Goal: Task Accomplishment & Management: Use online tool/utility

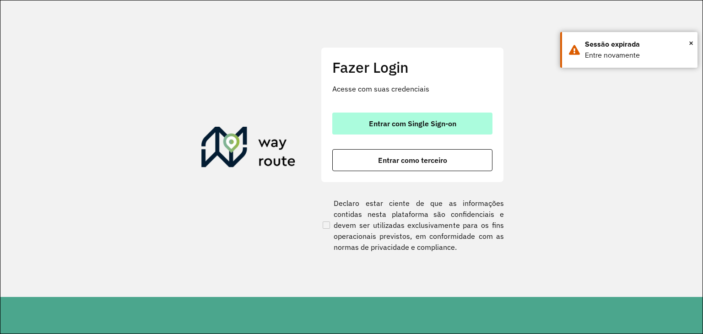
click at [369, 120] on span "Entrar com Single Sign-on" at bounding box center [412, 123] width 87 height 7
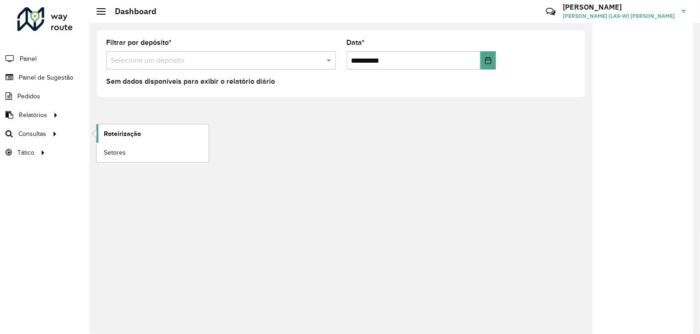
click at [125, 133] on span "Roteirização" at bounding box center [122, 134] width 37 height 10
click at [113, 130] on span "Roteirização" at bounding box center [122, 134] width 37 height 10
click at [120, 129] on span "Roteirização" at bounding box center [122, 134] width 37 height 10
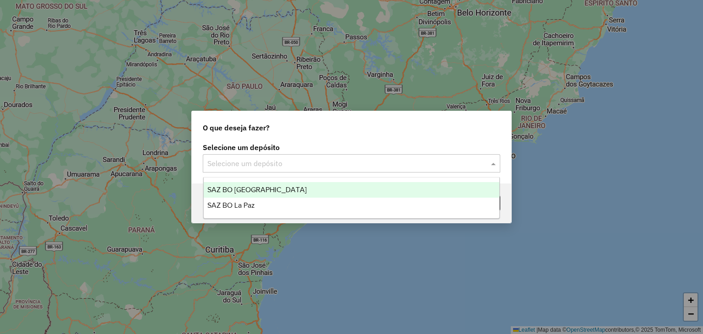
click at [306, 166] on input "text" at bounding box center [342, 163] width 270 height 11
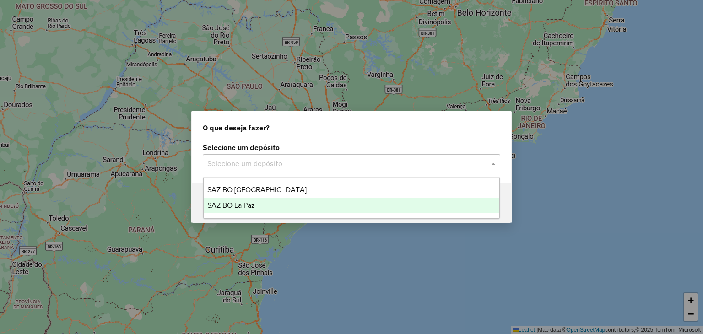
click at [250, 211] on div "SAZ BO La Paz" at bounding box center [352, 206] width 296 height 16
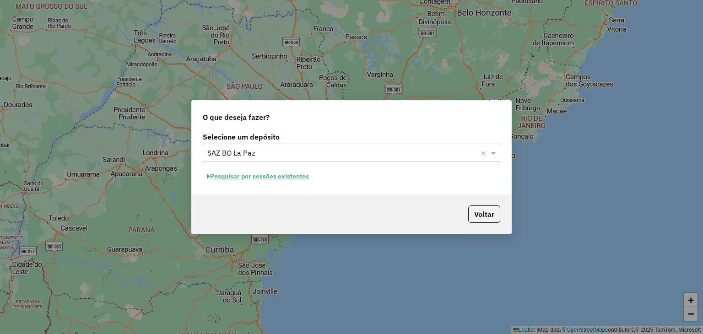
click at [286, 174] on button "Pesquisar por sessões existentes" at bounding box center [258, 176] width 110 height 14
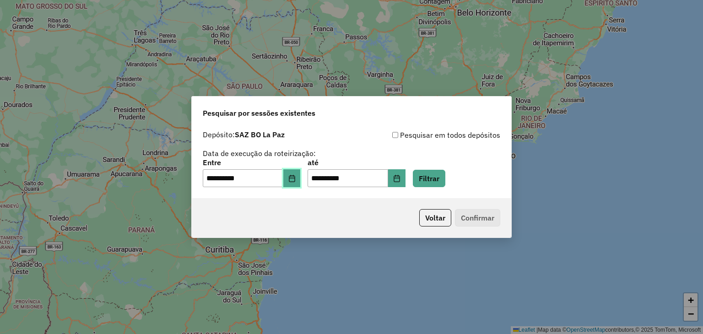
click at [298, 182] on button "Choose Date" at bounding box center [291, 178] width 17 height 18
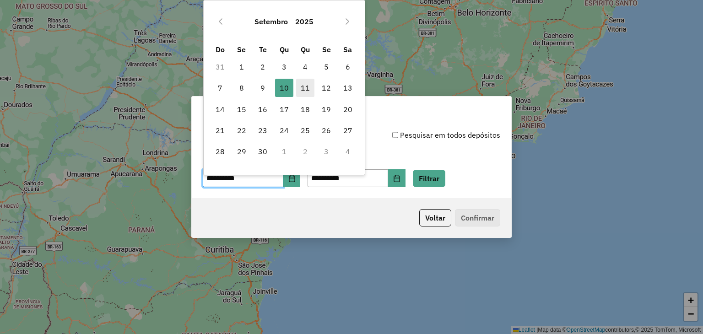
click at [305, 92] on span "11" at bounding box center [305, 88] width 18 height 18
type input "**********"
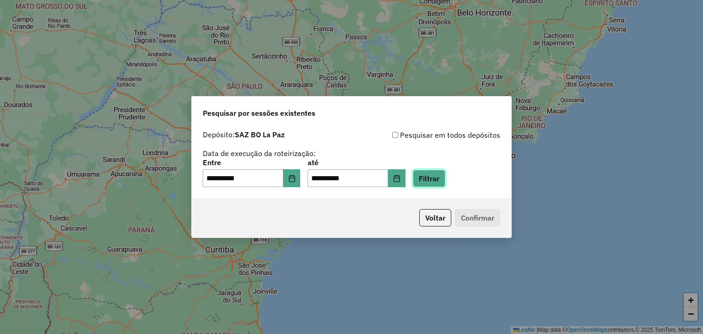
click at [443, 177] on button "Filtrar" at bounding box center [429, 178] width 33 height 17
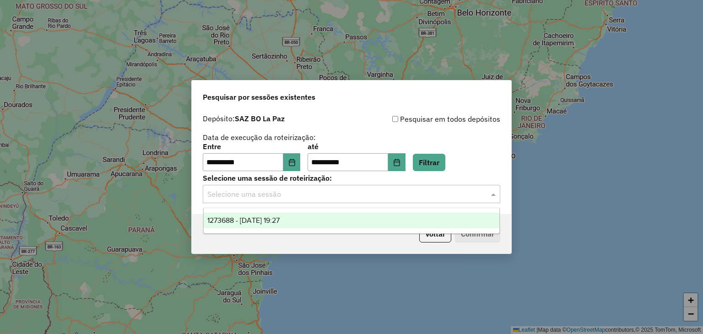
click at [271, 198] on input "text" at bounding box center [342, 194] width 270 height 11
click at [251, 225] on div "1273688 - 11/09/2025 19:27" at bounding box center [352, 221] width 296 height 16
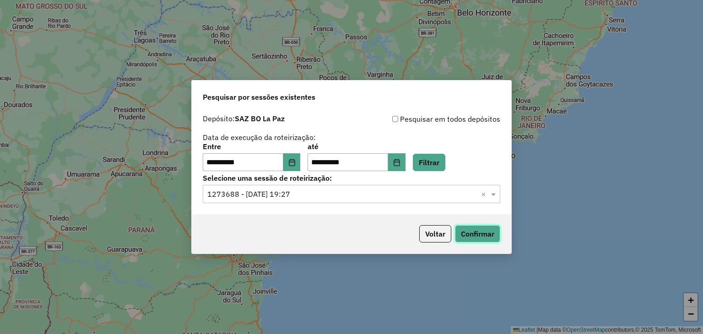
click at [473, 229] on button "Confirmar" at bounding box center [477, 233] width 45 height 17
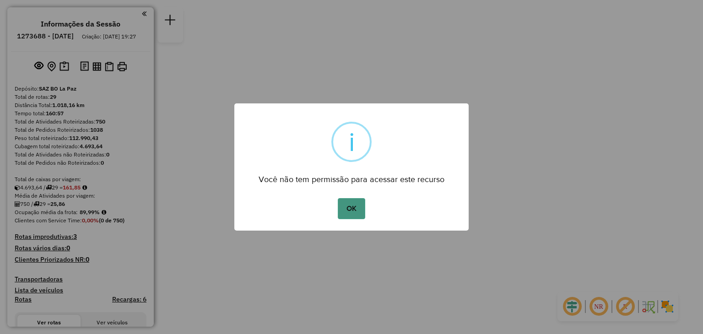
click at [350, 214] on button "OK" at bounding box center [351, 208] width 27 height 21
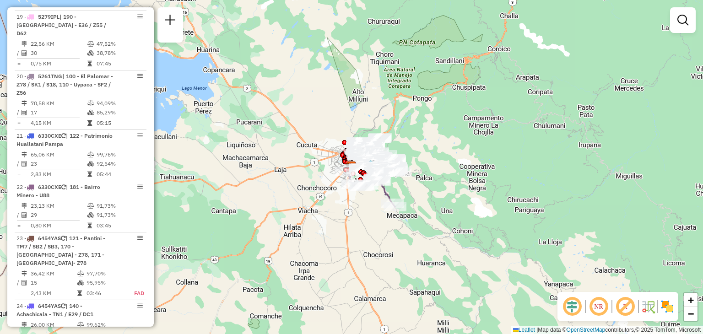
scroll to position [1646, 0]
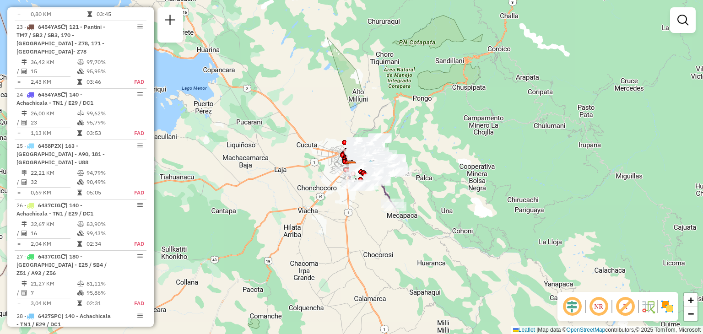
select select "**********"
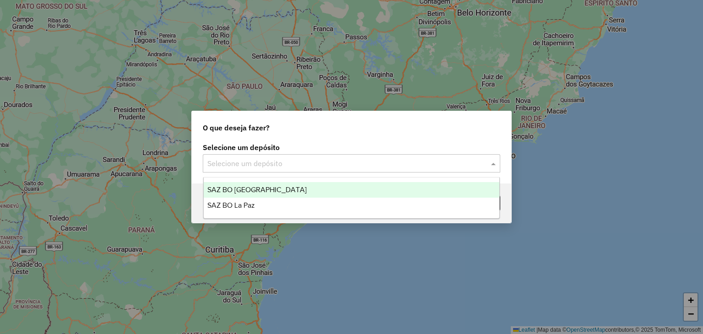
click at [286, 165] on input "text" at bounding box center [342, 163] width 270 height 11
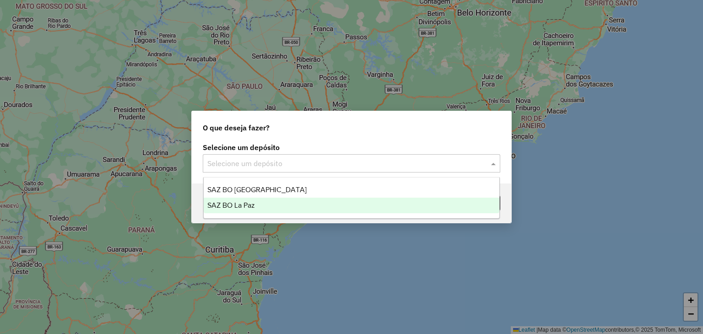
click at [252, 203] on span "SAZ BO La Paz" at bounding box center [231, 205] width 48 height 8
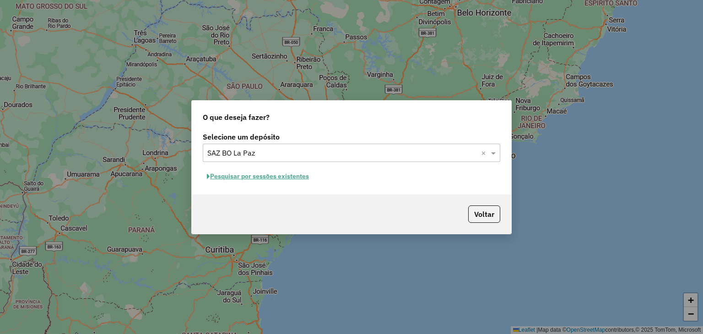
click at [282, 174] on button "Pesquisar por sessões existentes" at bounding box center [258, 176] width 110 height 14
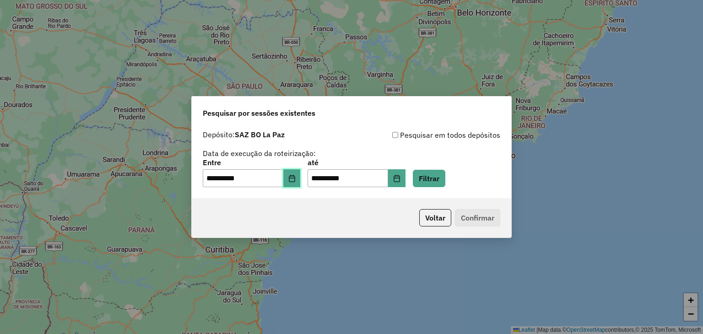
click at [296, 180] on icon "Choose Date" at bounding box center [291, 178] width 7 height 7
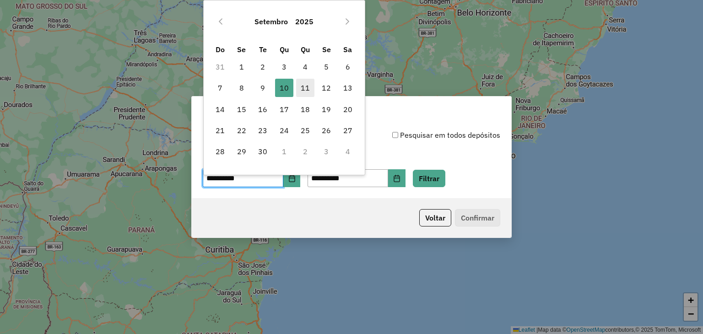
click at [308, 90] on span "11" at bounding box center [305, 88] width 18 height 18
type input "**********"
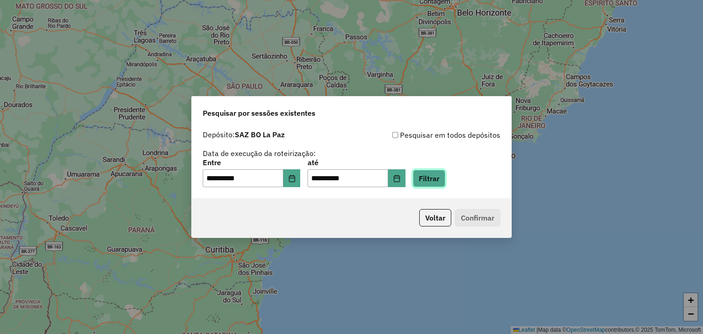
click at [439, 174] on button "Filtrar" at bounding box center [429, 178] width 33 height 17
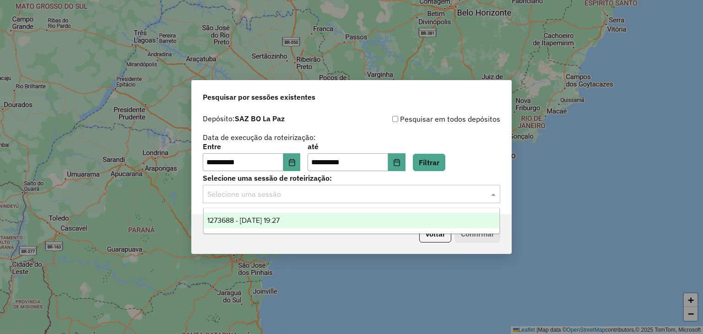
click at [358, 198] on input "text" at bounding box center [342, 194] width 270 height 11
click at [331, 220] on div "1273688 - 11/09/2025 19:27" at bounding box center [352, 221] width 296 height 16
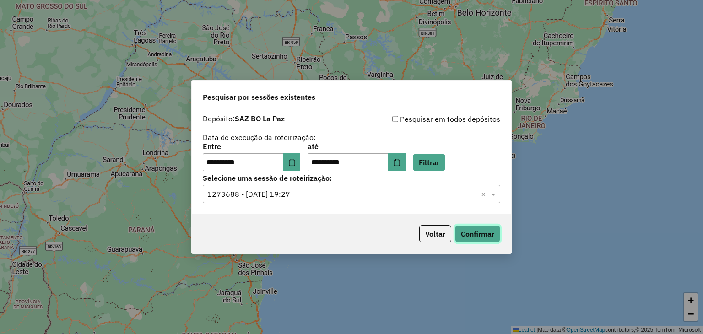
click at [473, 238] on button "Confirmar" at bounding box center [477, 233] width 45 height 17
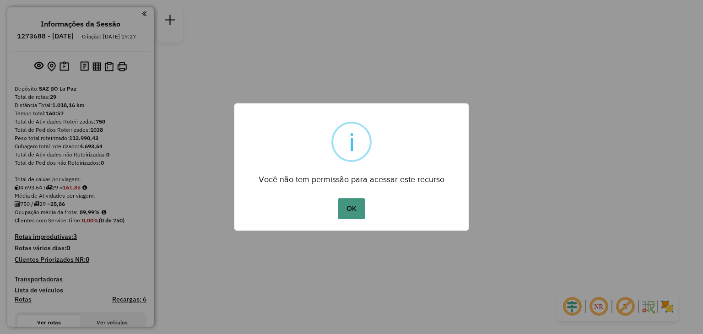
click at [349, 206] on button "OK" at bounding box center [351, 208] width 27 height 21
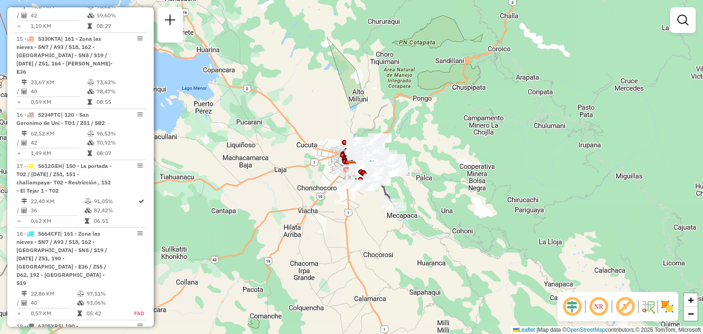
scroll to position [1646, 0]
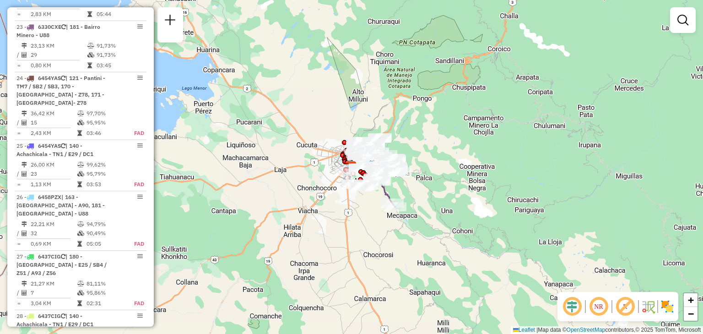
select select "**********"
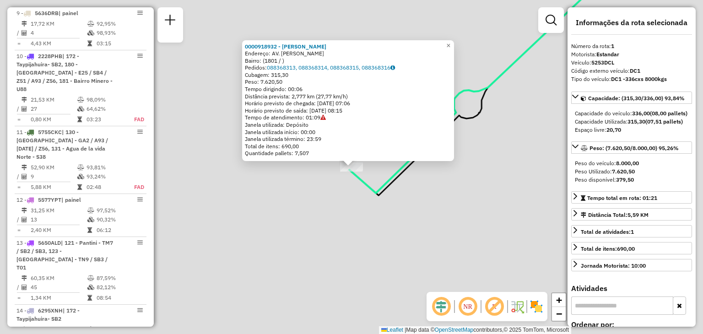
scroll to position [334, 0]
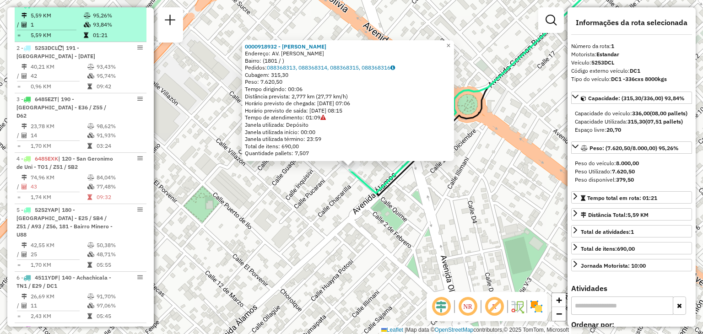
click at [62, 20] on td "5,59 KM" at bounding box center [56, 15] width 53 height 9
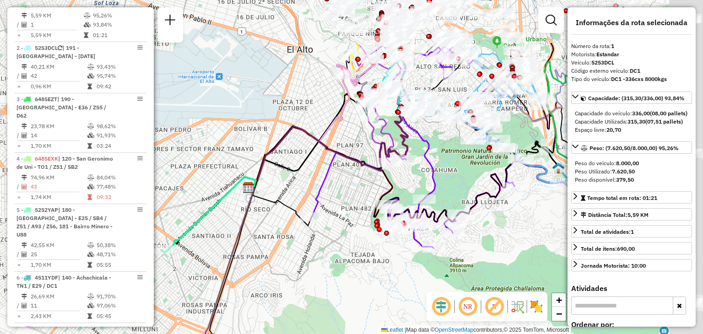
drag, startPoint x: 472, startPoint y: 124, endPoint x: 331, endPoint y: 204, distance: 161.4
click at [331, 204] on div "Janela de atendimento Grade de atendimento Capacidade Transportadoras Veículos …" at bounding box center [351, 167] width 703 height 334
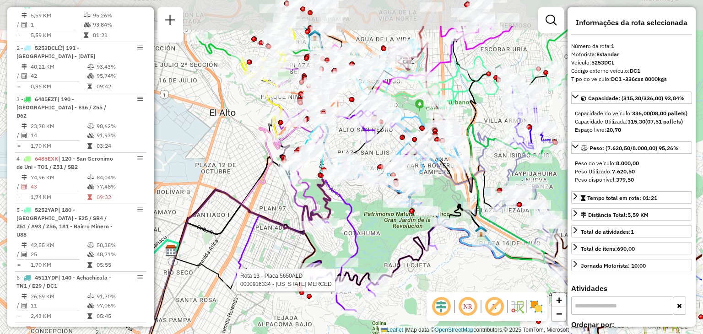
drag, startPoint x: 438, startPoint y: 163, endPoint x: 363, endPoint y: 223, distance: 96.7
click at [363, 223] on div "Rota 13 - Placa 5650ALD 0000916334 - VIRGINIA MERCED Janela de atendimento Grad…" at bounding box center [351, 167] width 703 height 334
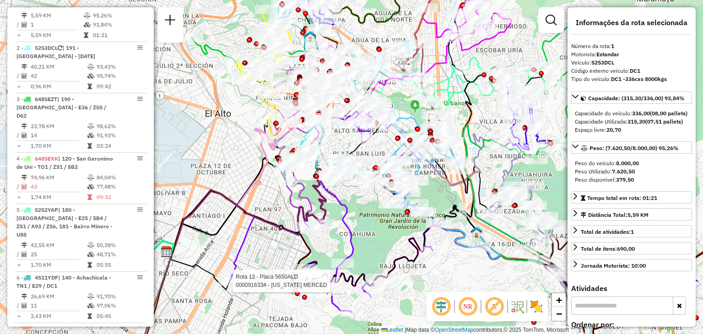
click at [363, 223] on div "Rota 13 - Placa 5650ALD 0000916334 - VIRGINIA MERCED Janela de atendimento Grad…" at bounding box center [351, 167] width 703 height 334
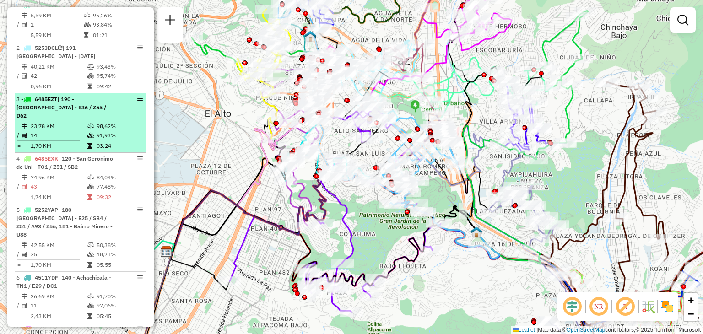
scroll to position [0, 0]
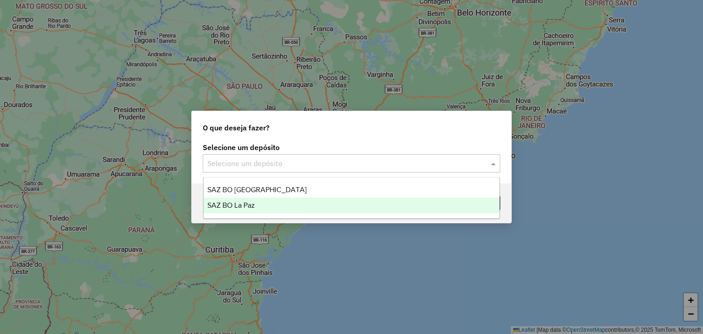
drag, startPoint x: 333, startPoint y: 156, endPoint x: 277, endPoint y: 206, distance: 75.2
click at [277, 206] on body "Aguarde... Pop-up bloqueado! Seu navegador bloqueou automáticamente a abertura …" at bounding box center [351, 167] width 703 height 334
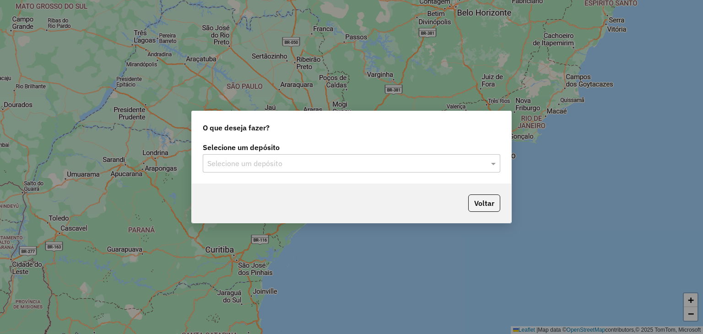
click at [277, 206] on div "Voltar" at bounding box center [352, 203] width 320 height 39
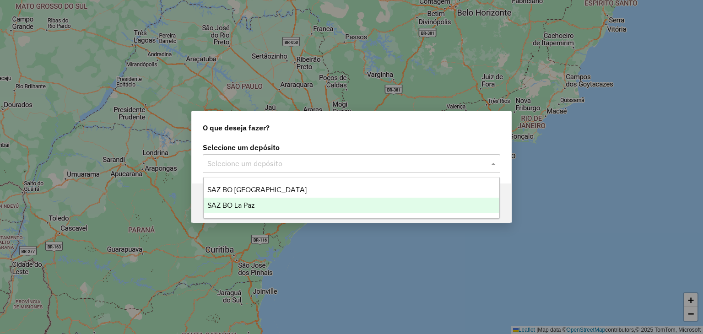
drag, startPoint x: 306, startPoint y: 167, endPoint x: 260, endPoint y: 203, distance: 58.0
click at [260, 203] on body "Aguarde... Pop-up bloqueado! Seu navegador bloqueou automáticamente a abertura …" at bounding box center [351, 167] width 703 height 334
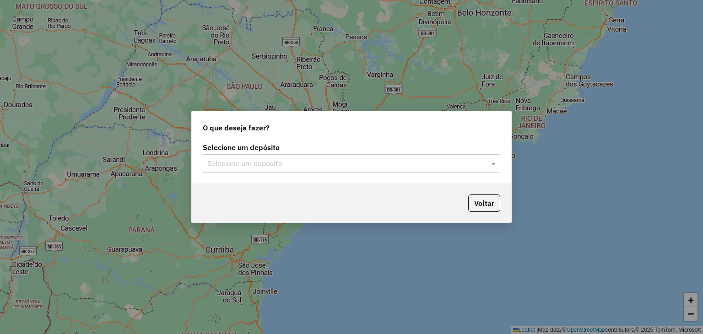
click at [260, 203] on div "Voltar" at bounding box center [352, 203] width 320 height 39
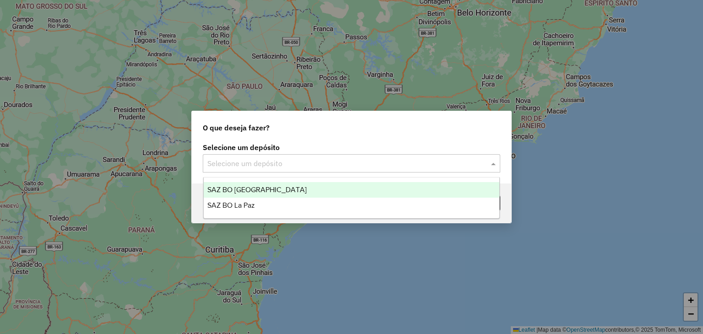
click at [277, 170] on div "Selecione um depósito" at bounding box center [352, 163] width 298 height 18
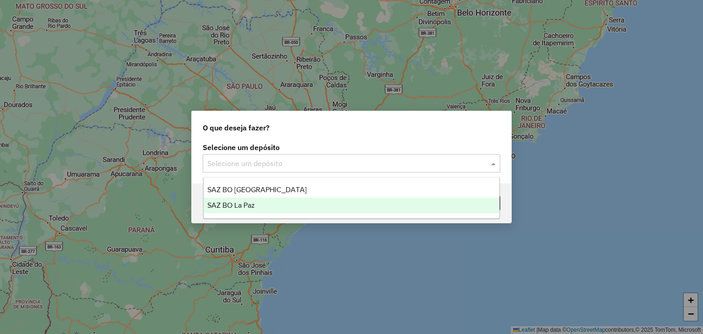
click at [255, 202] on div "SAZ BO La Paz" at bounding box center [352, 206] width 296 height 16
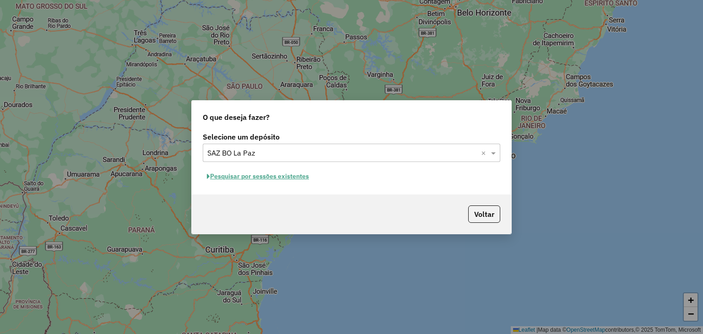
click at [278, 175] on button "Pesquisar por sessões existentes" at bounding box center [258, 176] width 110 height 14
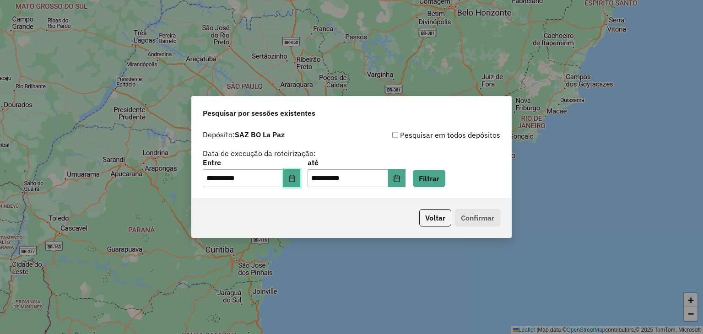
click at [295, 180] on icon "Choose Date" at bounding box center [292, 178] width 6 height 7
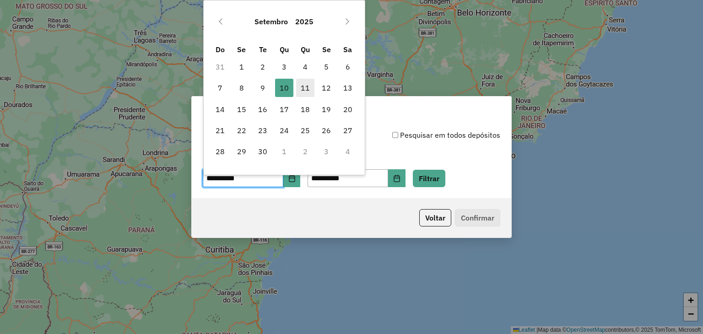
click at [304, 90] on span "11" at bounding box center [305, 88] width 18 height 18
type input "**********"
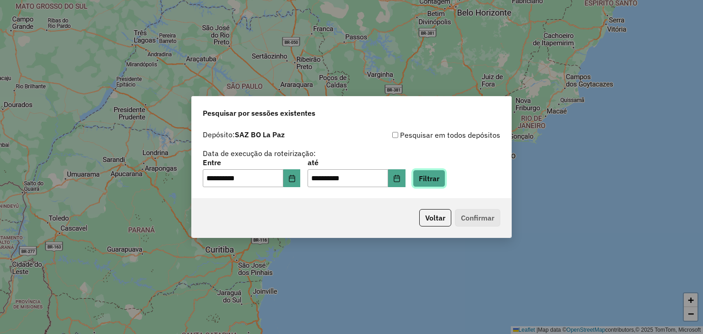
click at [445, 180] on button "Filtrar" at bounding box center [429, 178] width 33 height 17
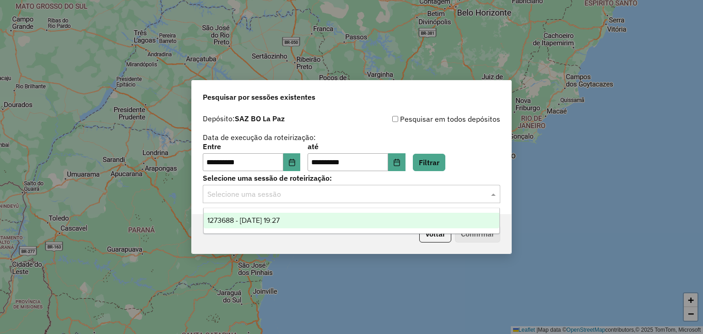
click at [316, 198] on input "text" at bounding box center [342, 194] width 270 height 11
click at [296, 216] on div "1273688 - 11/09/2025 19:27" at bounding box center [352, 221] width 296 height 16
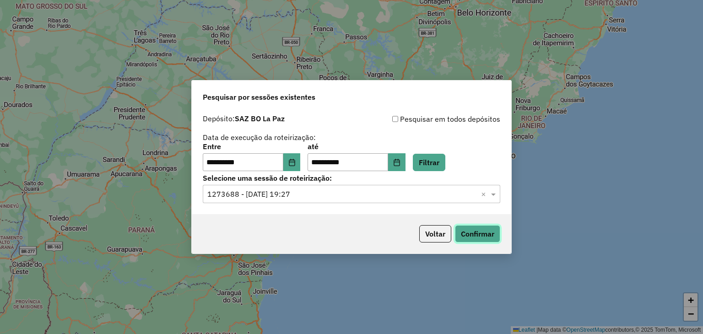
click at [457, 234] on button "Confirmar" at bounding box center [477, 233] width 45 height 17
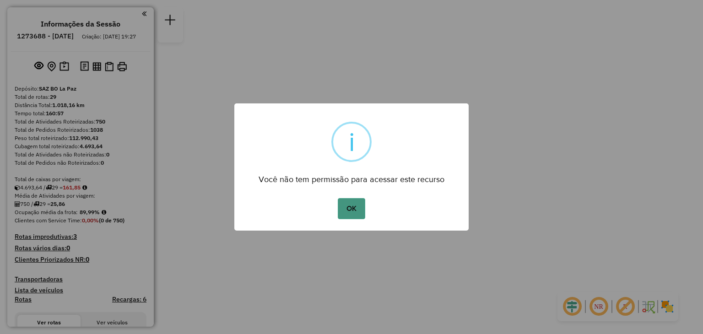
click at [347, 207] on button "OK" at bounding box center [351, 208] width 27 height 21
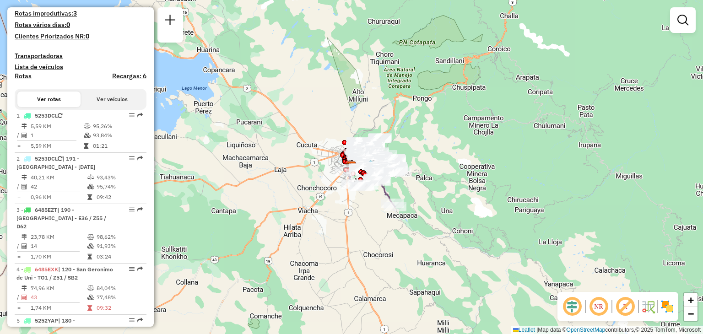
scroll to position [224, 0]
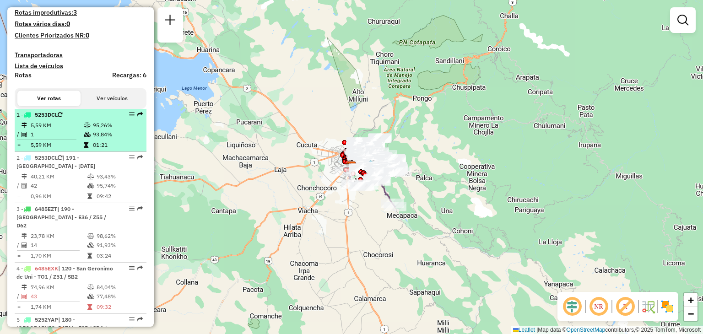
select select "**********"
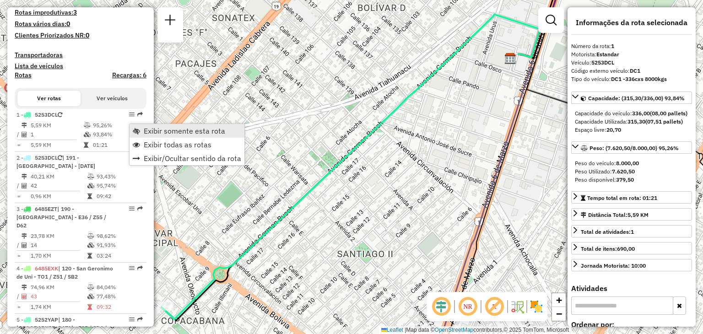
click at [174, 135] on span "Exibir somente esta rota" at bounding box center [184, 130] width 81 height 7
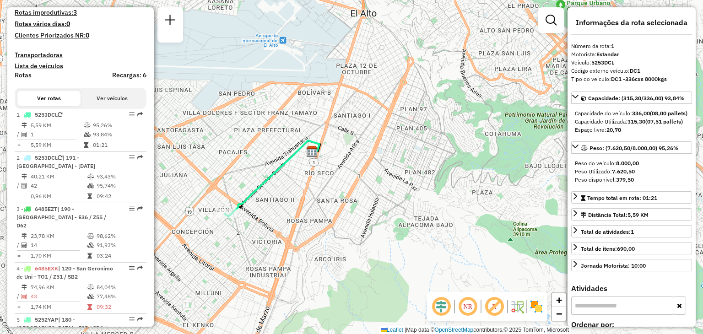
drag, startPoint x: 364, startPoint y: 132, endPoint x: 313, endPoint y: 179, distance: 69.4
click at [313, 179] on div "Janela de atendimento Grade de atendimento Capacidade Transportadoras Veículos …" at bounding box center [351, 167] width 703 height 334
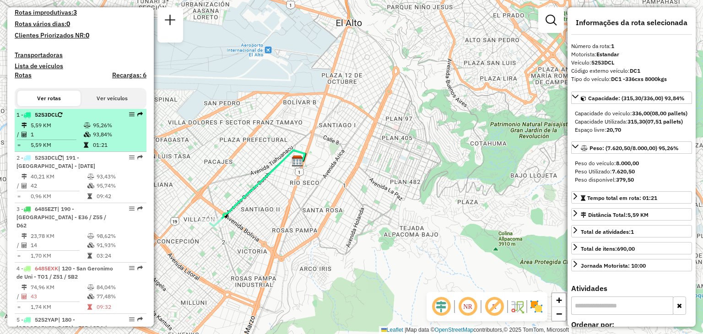
scroll to position [213, 0]
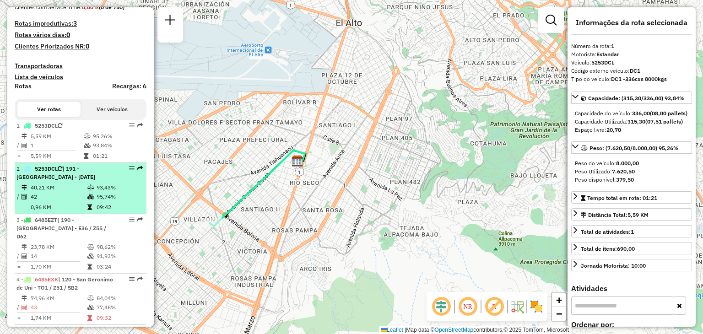
click at [62, 179] on strong "5253DCL | 191 - [GEOGRAPHIC_DATA] - [DATE]" at bounding box center [55, 172] width 79 height 15
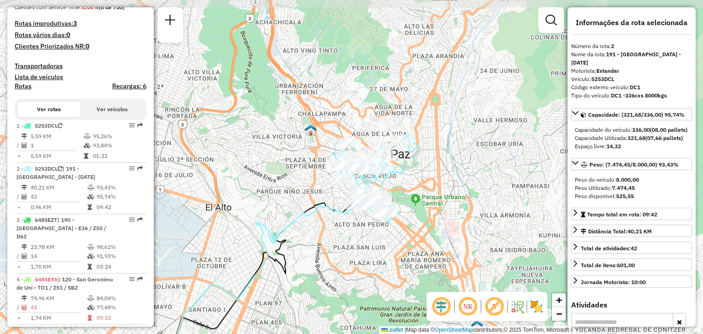
drag, startPoint x: 341, startPoint y: 123, endPoint x: 284, endPoint y: 196, distance: 93.0
click at [284, 196] on div "Janela de atendimento Grade de atendimento Capacidade Transportadoras Veículos …" at bounding box center [351, 167] width 703 height 334
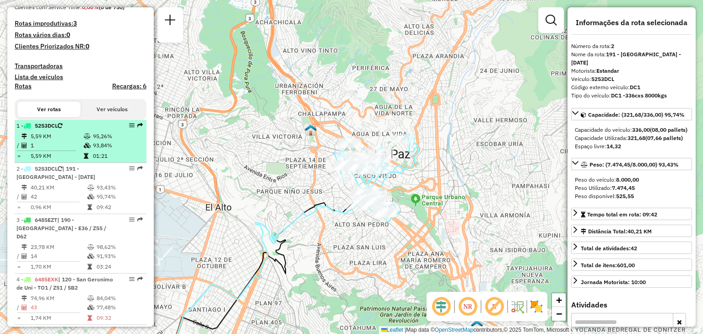
click at [101, 161] on td "01:21" at bounding box center [117, 156] width 50 height 9
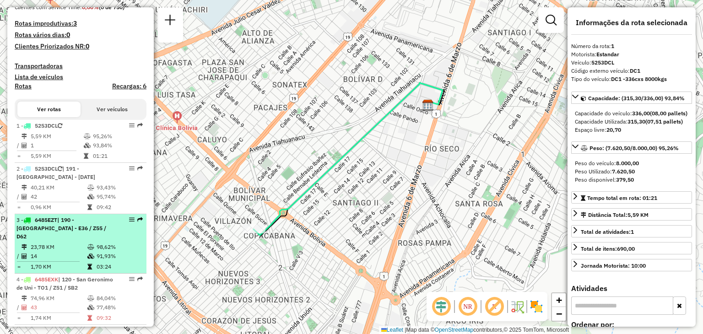
click at [68, 245] on td "23,78 KM" at bounding box center [58, 247] width 57 height 9
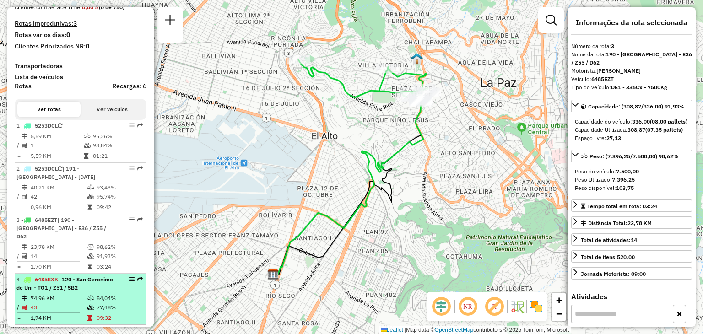
click at [60, 288] on span "| 120 - San Geronimo de Uni - TO1 / Z51 / SB2" at bounding box center [64, 283] width 97 height 15
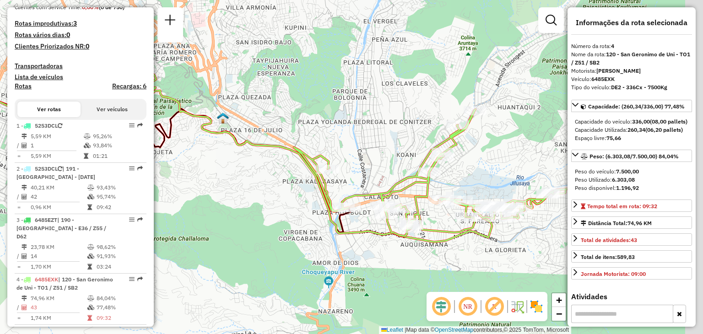
drag, startPoint x: 352, startPoint y: 242, endPoint x: 234, endPoint y: 222, distance: 119.3
click at [234, 222] on div "Janela de atendimento Grade de atendimento Capacidade Transportadoras Veículos …" at bounding box center [351, 167] width 703 height 334
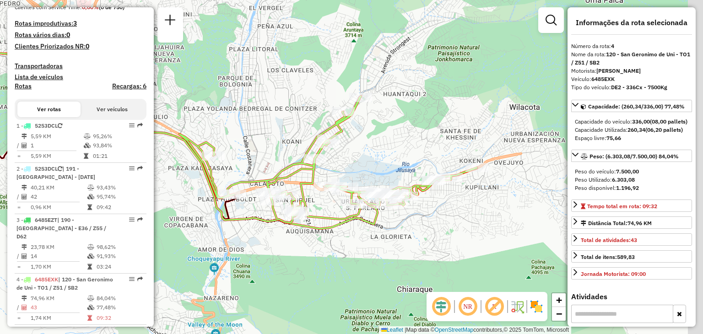
drag, startPoint x: 399, startPoint y: 146, endPoint x: 295, endPoint y: 135, distance: 104.6
click at [295, 135] on div "Janela de atendimento Grade de atendimento Capacidade Transportadoras Veículos …" at bounding box center [351, 167] width 703 height 334
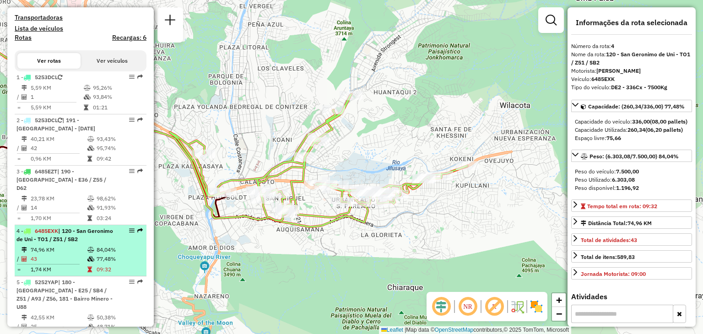
scroll to position [267, 0]
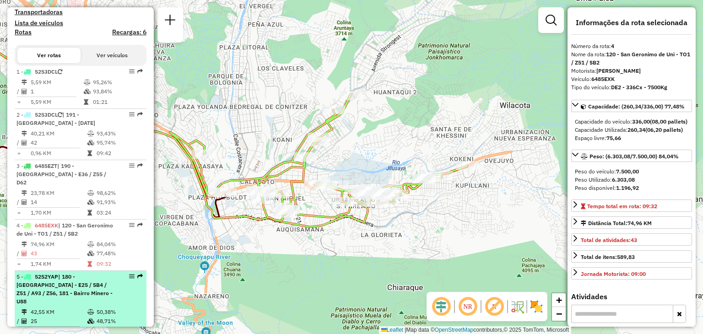
click at [59, 296] on div "5 - 5252YAP | 180 - [GEOGRAPHIC_DATA] - E25 / SB4 / Z51 / A93 / Z56, 181 - Bair…" at bounding box center [64, 289] width 97 height 33
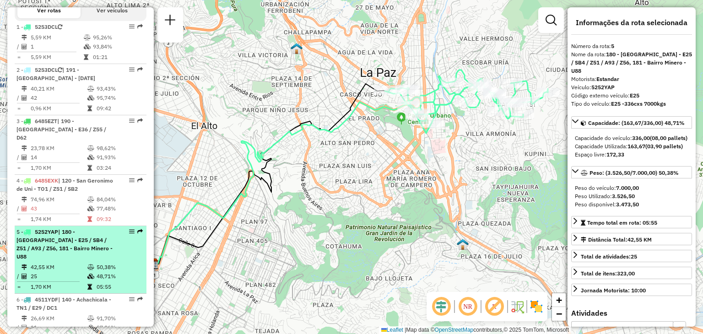
scroll to position [313, 0]
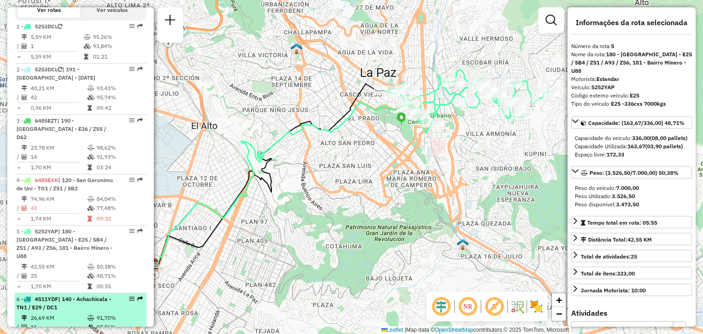
click at [69, 296] on span "| 140 - Achachicala - TN1 / E29 / DC1" at bounding box center [63, 303] width 95 height 15
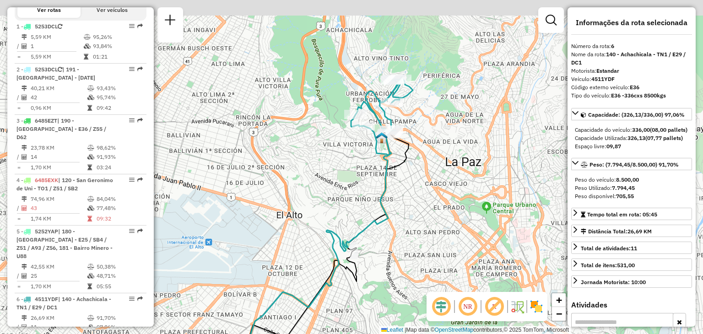
drag, startPoint x: 359, startPoint y: 107, endPoint x: 327, endPoint y: 166, distance: 67.2
click at [327, 166] on div "Janela de atendimento Grade de atendimento Capacidade Transportadoras Veículos …" at bounding box center [351, 167] width 703 height 334
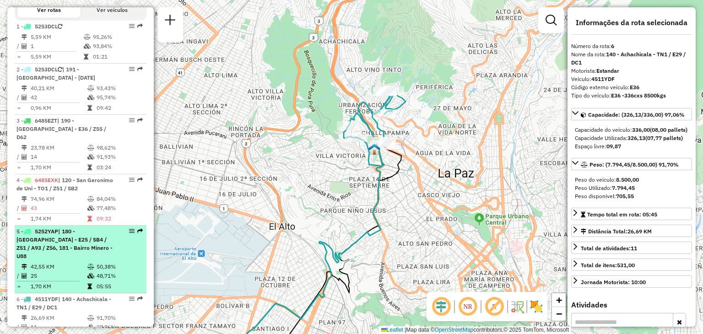
scroll to position [362, 0]
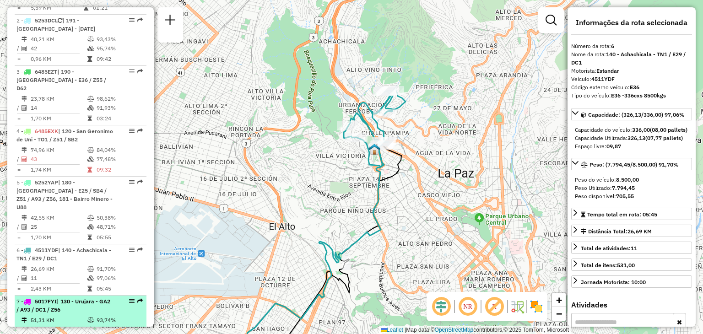
click at [61, 298] on span "| 130 - Urujara - GA2 / A93 / DC1 / Z56" at bounding box center [63, 305] width 94 height 15
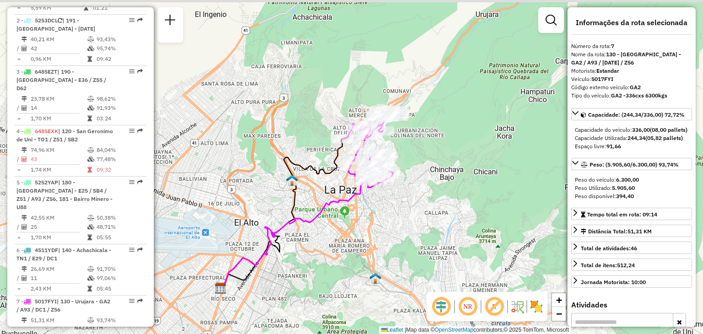
drag, startPoint x: 389, startPoint y: 62, endPoint x: 340, endPoint y: 99, distance: 61.8
click at [340, 99] on div "Janela de atendimento Grade de atendimento Capacidade Transportadoras Veículos …" at bounding box center [351, 167] width 703 height 334
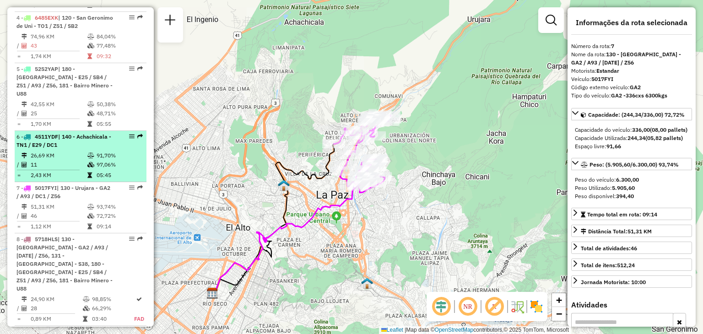
scroll to position [476, 0]
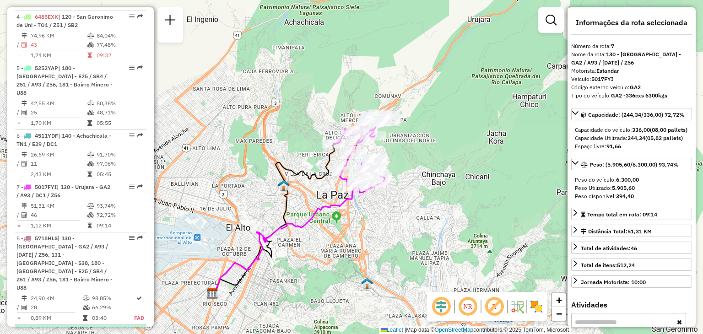
click at [51, 327] on span "5636DRB" at bounding box center [47, 330] width 24 height 7
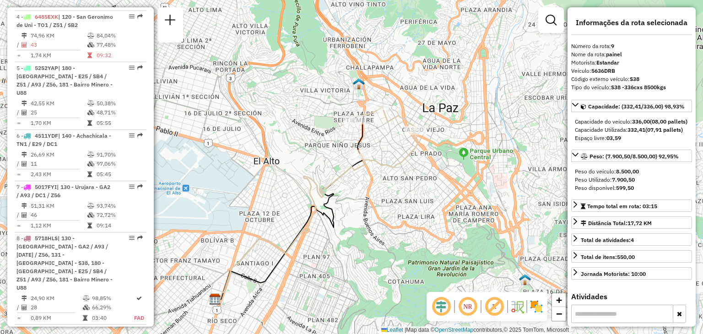
drag, startPoint x: 302, startPoint y: 140, endPoint x: 250, endPoint y: 188, distance: 70.6
click at [250, 188] on div "Janela de atendimento Grade de atendimento Capacidade Transportadoras Veículos …" at bounding box center [351, 167] width 703 height 334
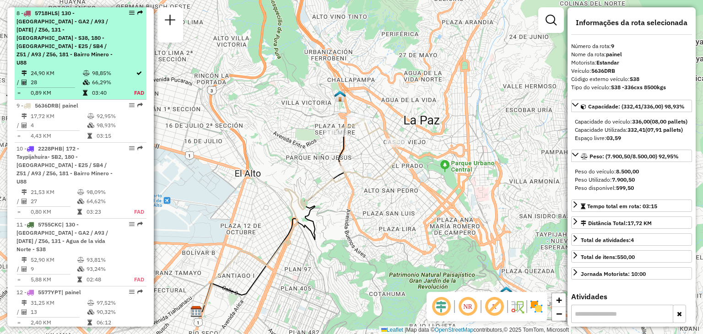
scroll to position [705, 0]
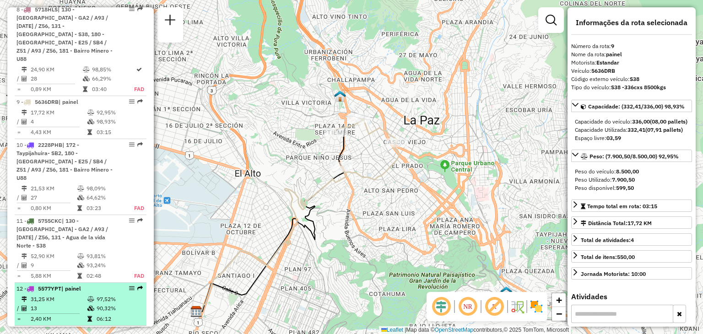
click at [48, 295] on td "31,25 KM" at bounding box center [58, 299] width 57 height 9
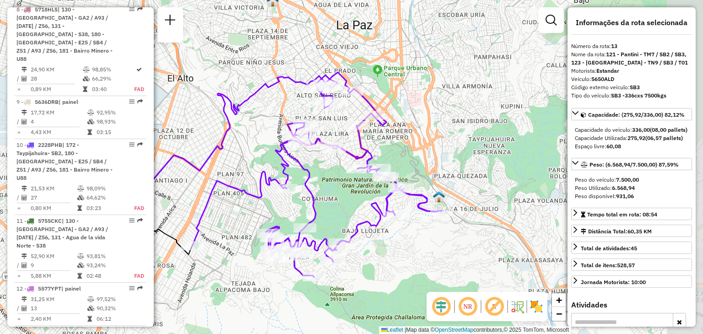
drag, startPoint x: 337, startPoint y: 192, endPoint x: 267, endPoint y: 198, distance: 70.3
click at [267, 198] on div "Janela de atendimento Grade de atendimento Capacidade Transportadoras Veículos …" at bounding box center [351, 167] width 703 height 334
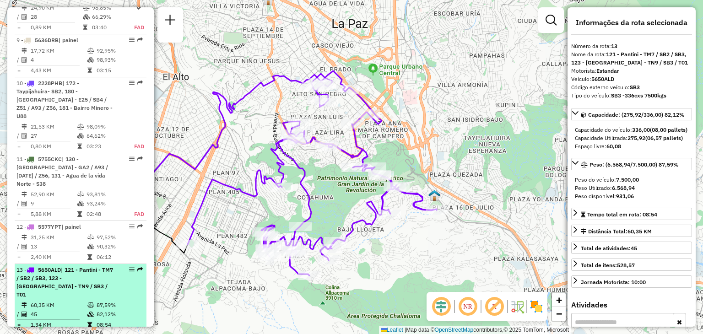
scroll to position [768, 0]
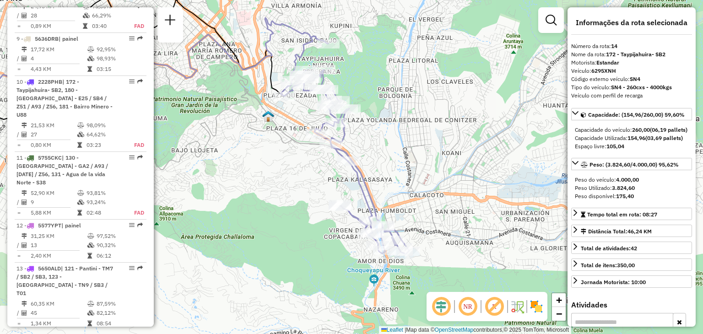
drag, startPoint x: 435, startPoint y: 225, endPoint x: 269, endPoint y: 183, distance: 171.3
click at [269, 183] on div "Janela de atendimento Grade de atendimento Capacidade Transportadoras Veículos …" at bounding box center [351, 167] width 703 height 334
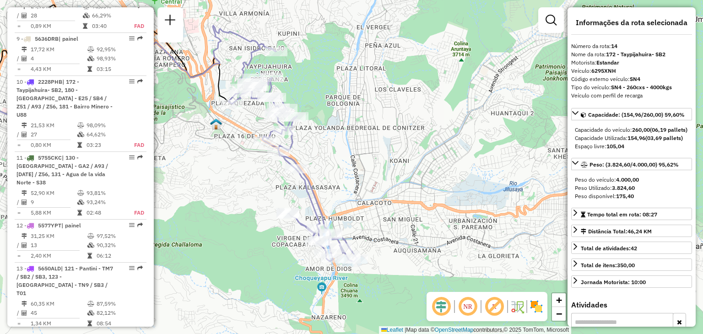
drag, startPoint x: 330, startPoint y: 176, endPoint x: 300, endPoint y: 181, distance: 30.6
click at [300, 181] on div "Janela de atendimento Grade de atendimento Capacidade Transportadoras Veículos …" at bounding box center [351, 167] width 703 height 334
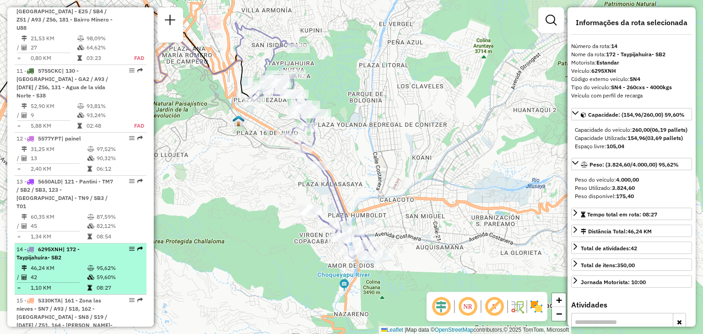
scroll to position [857, 0]
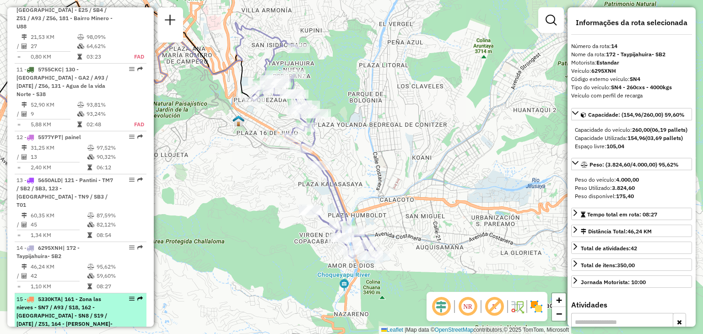
click at [58, 296] on span "| 161 - Zona las nieves - SN7 / A93 / S18, 162 - [GEOGRAPHIC_DATA] - SN8 / S19 …" at bounding box center [64, 316] width 96 height 40
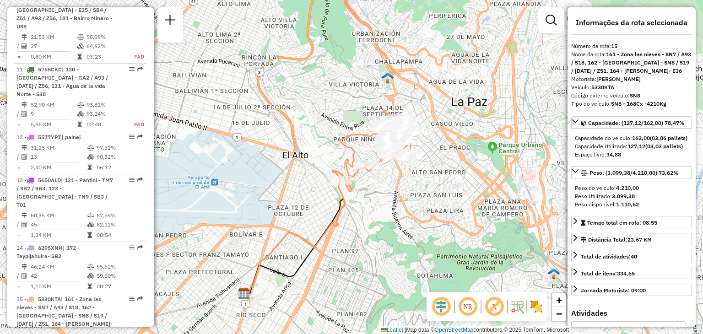
drag, startPoint x: 343, startPoint y: 103, endPoint x: 304, endPoint y: 160, distance: 68.8
click at [304, 160] on div "Janela de atendimento Grade de atendimento Capacidade Transportadoras Veículos …" at bounding box center [351, 167] width 703 height 334
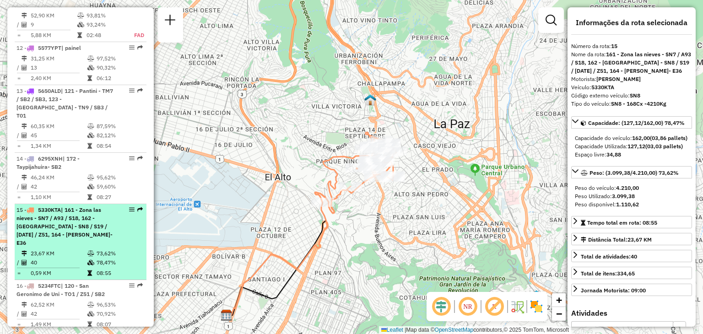
scroll to position [953, 0]
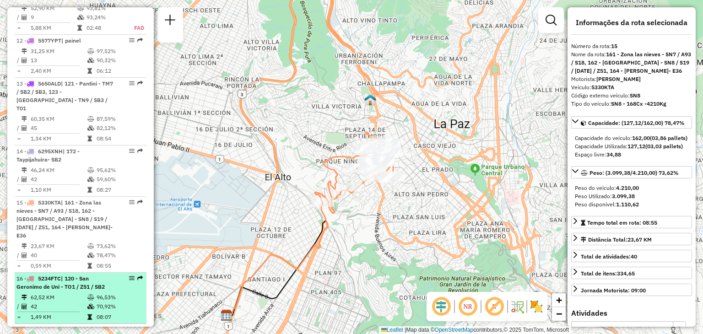
click at [84, 293] on td "62,52 KM" at bounding box center [58, 297] width 57 height 9
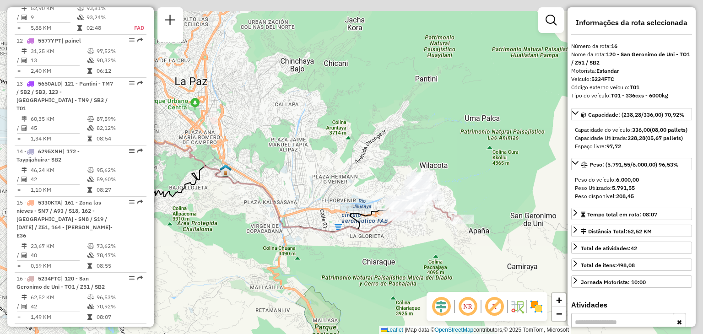
drag, startPoint x: 431, startPoint y: 151, endPoint x: 326, endPoint y: 165, distance: 106.3
click at [326, 165] on div "Janela de atendimento Grade de atendimento Capacidade Transportadoras Veículos …" at bounding box center [351, 167] width 703 height 334
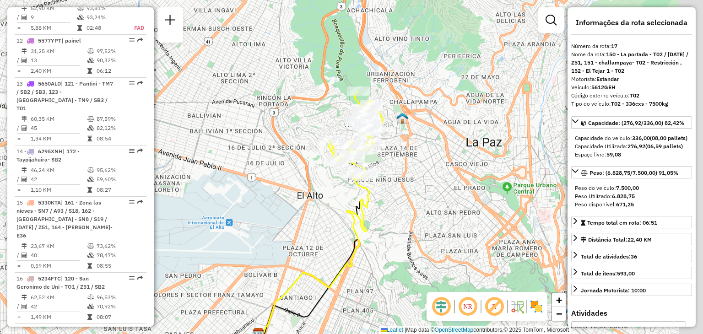
drag, startPoint x: 331, startPoint y: 134, endPoint x: 287, endPoint y: 195, distance: 75.7
click at [287, 195] on div "Janela de atendimento Grade de atendimento Capacidade Transportadoras Veículos …" at bounding box center [351, 167] width 703 height 334
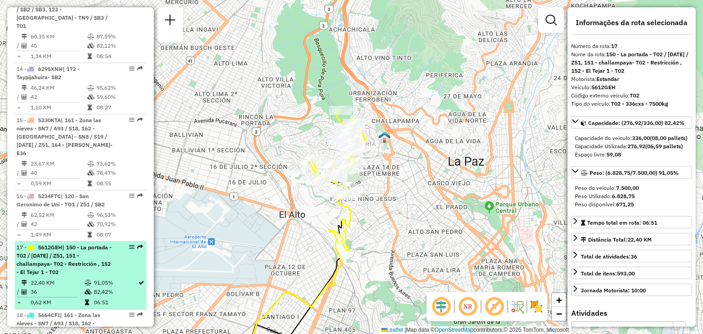
scroll to position [1036, 0]
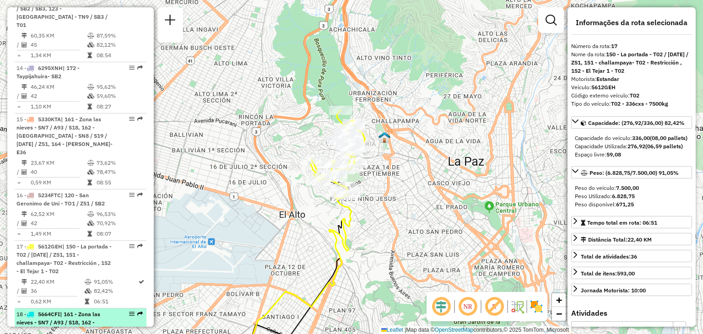
click at [53, 311] on span "| 161 - Zona las nieves - SN7 / A93 / S18, 162 - [GEOGRAPHIC_DATA] - SN8 / S19 …" at bounding box center [61, 339] width 91 height 56
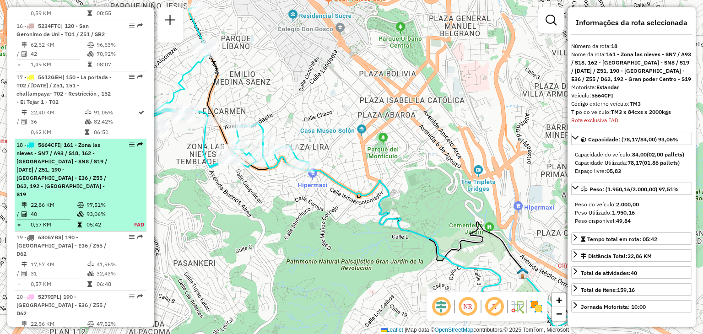
scroll to position [1278, 0]
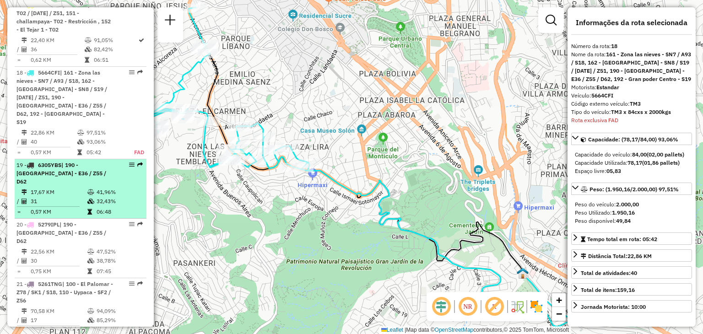
click at [64, 207] on td "0,57 KM" at bounding box center [58, 211] width 57 height 9
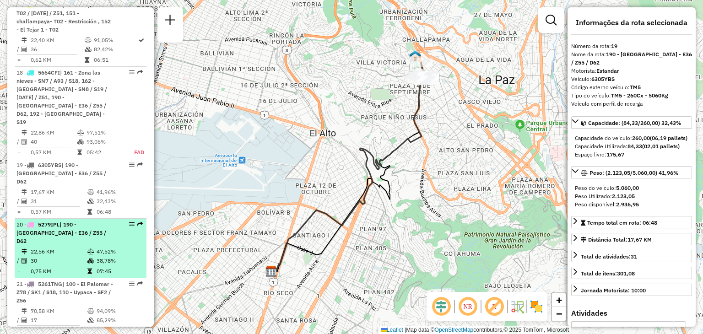
click at [59, 247] on td "22,56 KM" at bounding box center [58, 251] width 57 height 9
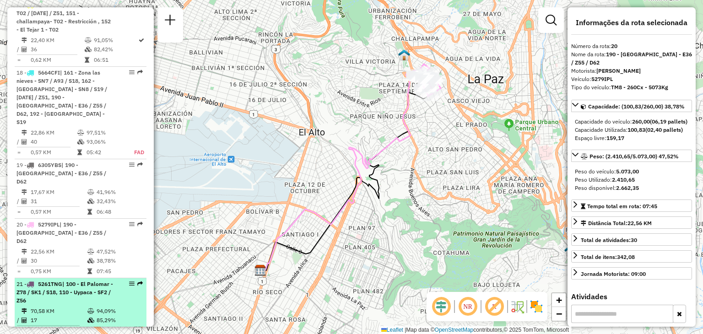
click at [58, 280] on div "21 - 5261TNG | 100 - [GEOGRAPHIC_DATA] - Z78 / SK1 / S18, 110 - Uypaca - SF2 / …" at bounding box center [64, 292] width 97 height 25
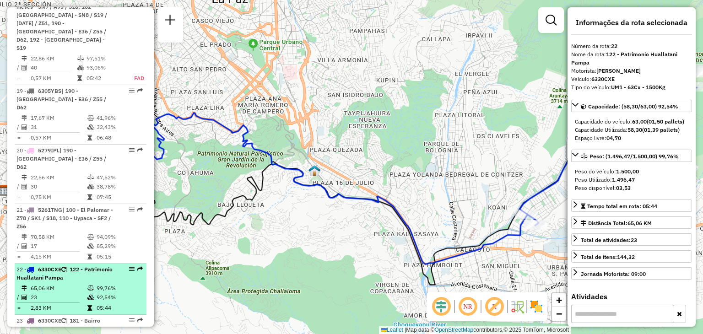
scroll to position [1355, 0]
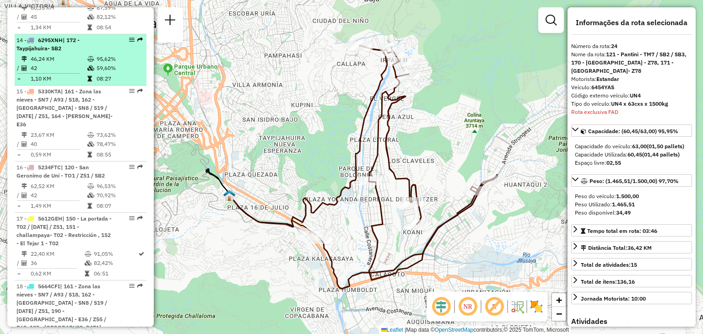
scroll to position [1067, 0]
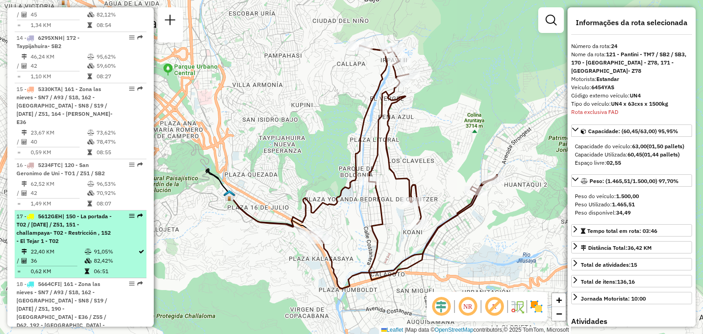
click at [66, 247] on td "22,40 KM" at bounding box center [57, 251] width 54 height 9
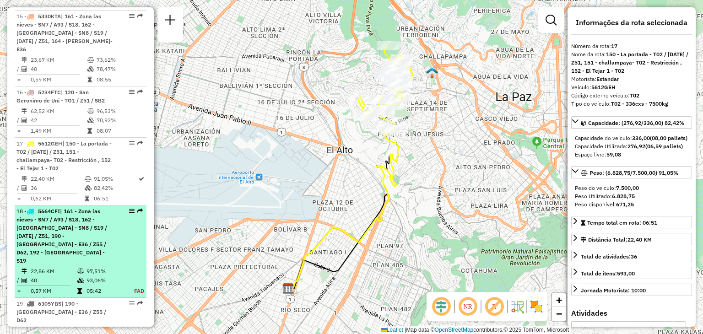
scroll to position [1140, 0]
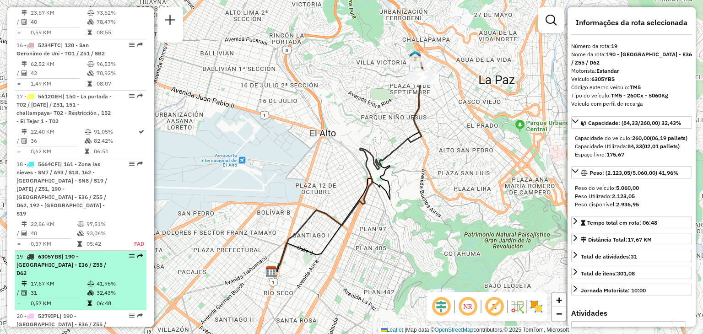
scroll to position [1187, 0]
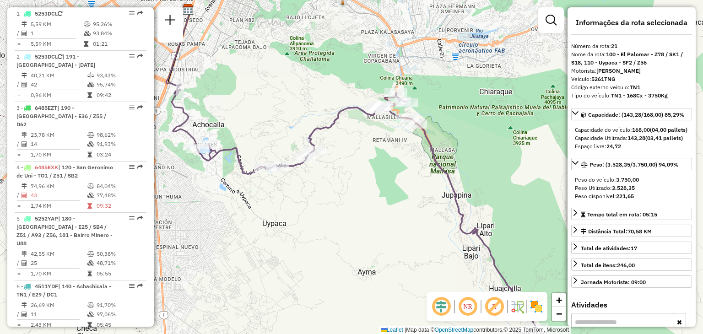
scroll to position [326, 0]
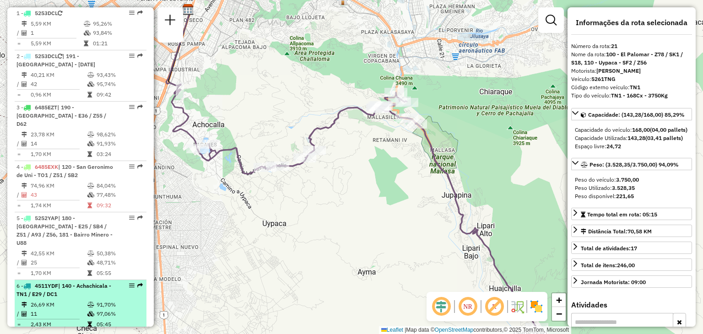
click at [46, 300] on td "26,69 KM" at bounding box center [58, 304] width 57 height 9
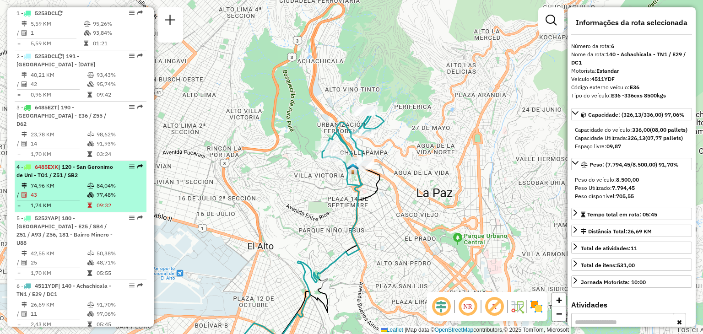
click at [49, 184] on td "74,96 KM" at bounding box center [58, 185] width 57 height 9
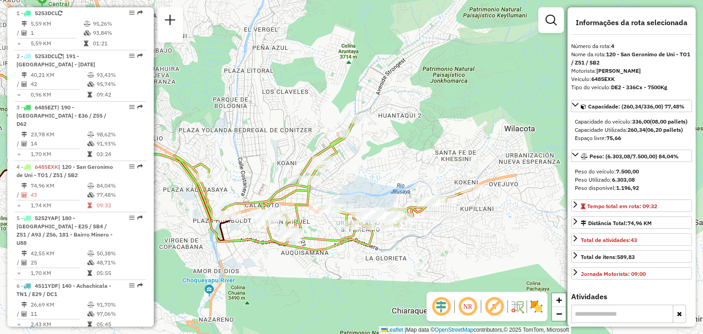
drag, startPoint x: 468, startPoint y: 146, endPoint x: 263, endPoint y: 136, distance: 204.9
click at [263, 136] on div "Janela de atendimento Grade de atendimento Capacidade Transportadoras Veículos …" at bounding box center [351, 167] width 703 height 334
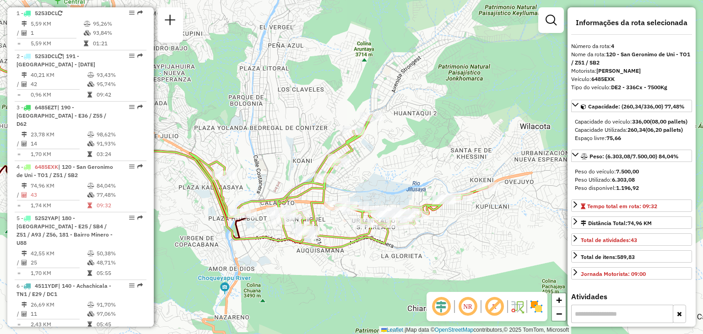
click at [392, 172] on div "Janela de atendimento Grade de atendimento Capacidade Transportadoras Veículos …" at bounding box center [351, 167] width 703 height 334
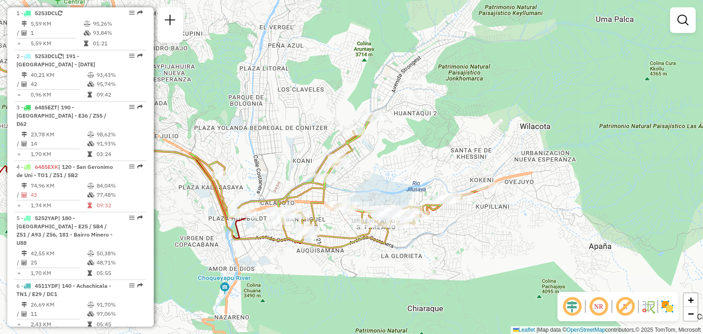
click at [392, 172] on div "Janela de atendimento Grade de atendimento Capacidade Transportadoras Veículos …" at bounding box center [351, 167] width 703 height 334
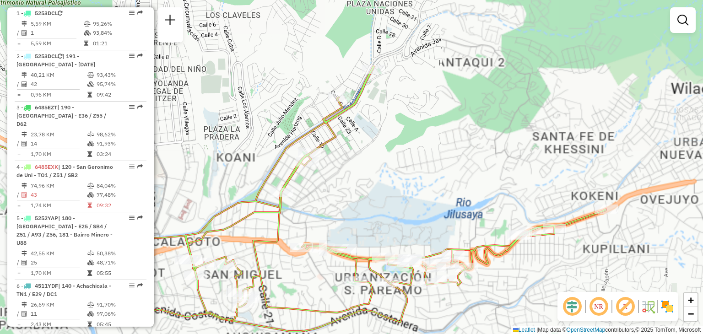
drag, startPoint x: 348, startPoint y: 146, endPoint x: 382, endPoint y: 157, distance: 35.3
click at [382, 157] on div "Janela de atendimento Grade de atendimento Capacidade Transportadoras Veículos …" at bounding box center [351, 167] width 703 height 334
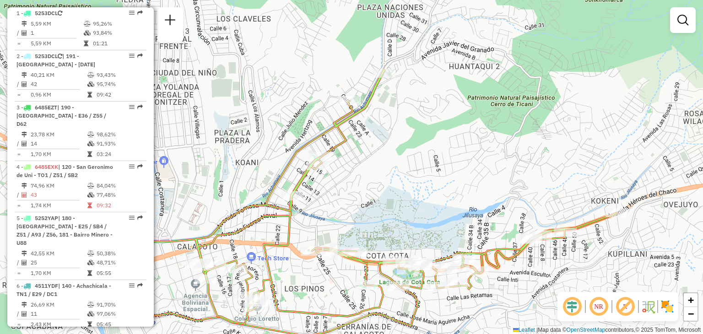
click at [361, 136] on div "Janela de atendimento Grade de atendimento Capacidade Transportadoras Veículos …" at bounding box center [351, 167] width 703 height 334
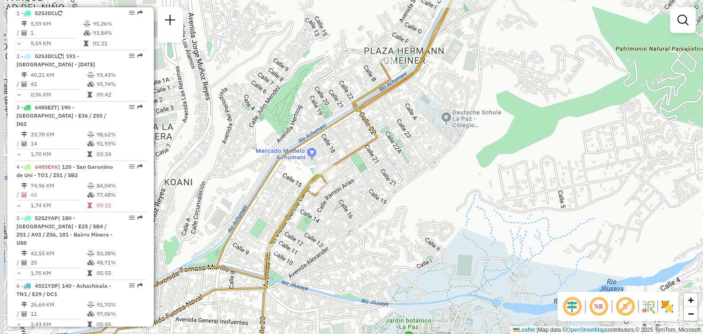
drag, startPoint x: 340, startPoint y: 154, endPoint x: 397, endPoint y: 136, distance: 60.1
click at [397, 136] on div "Janela de atendimento Grade de atendimento Capacidade Transportadoras Veículos …" at bounding box center [351, 167] width 703 height 334
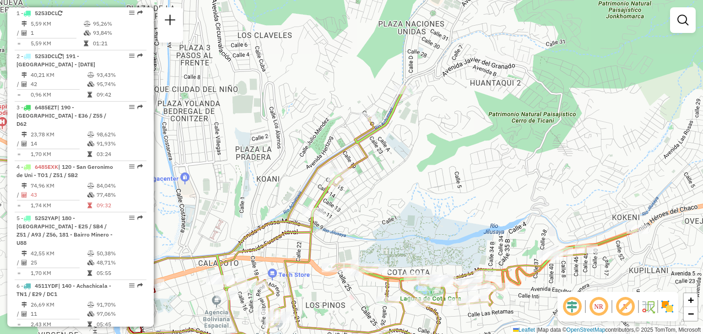
drag, startPoint x: 363, startPoint y: 211, endPoint x: 374, endPoint y: 217, distance: 12.3
click at [374, 217] on div "Janela de atendimento Grade de atendimento Capacidade Transportadoras Veículos …" at bounding box center [351, 167] width 703 height 334
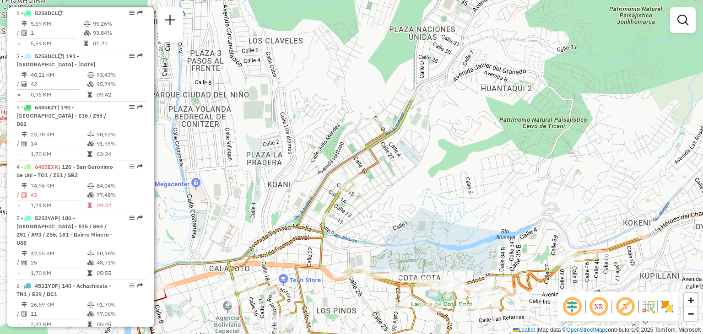
click at [394, 180] on div "Janela de atendimento Grade de atendimento Capacidade Transportadoras Veículos …" at bounding box center [351, 167] width 703 height 334
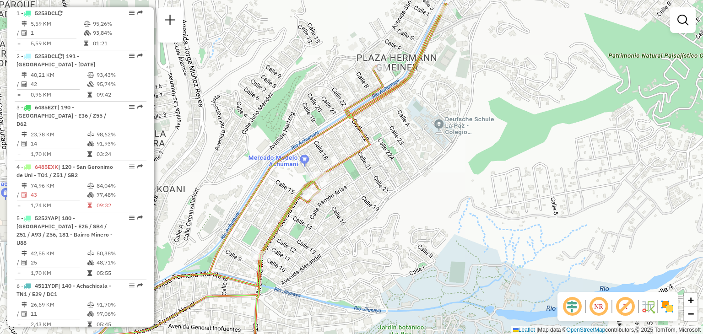
drag, startPoint x: 372, startPoint y: 163, endPoint x: 405, endPoint y: 148, distance: 36.5
click at [405, 148] on div "Janela de atendimento Grade de atendimento Capacidade Transportadoras Veículos …" at bounding box center [351, 167] width 703 height 334
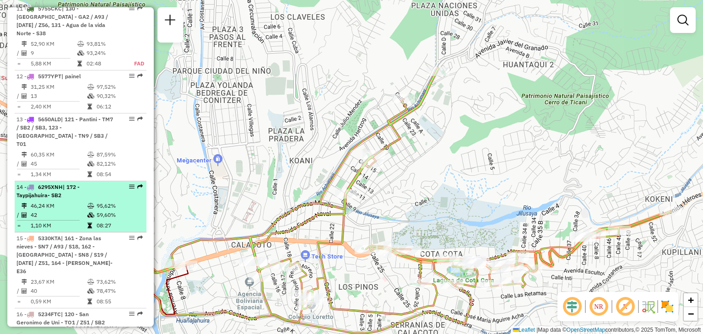
scroll to position [919, 0]
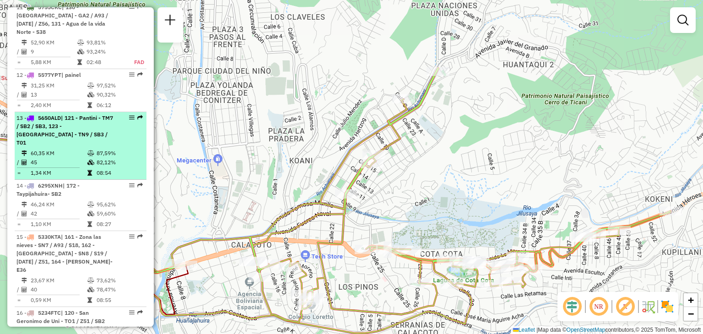
click at [71, 149] on td "60,35 KM" at bounding box center [58, 153] width 57 height 9
select select "**********"
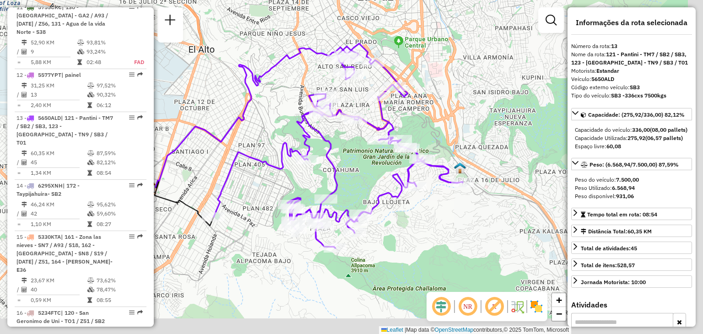
drag, startPoint x: 320, startPoint y: 125, endPoint x: 257, endPoint y: 96, distance: 69.0
click at [257, 96] on div "Janela de atendimento Grade de atendimento Capacidade Transportadoras Veículos …" at bounding box center [351, 167] width 703 height 334
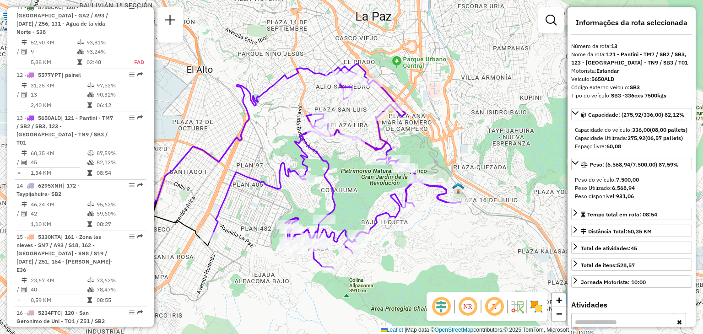
drag, startPoint x: 256, startPoint y: 112, endPoint x: 278, endPoint y: 140, distance: 35.6
click at [278, 140] on div "Janela de atendimento Grade de atendimento Capacidade Transportadoras Veículos …" at bounding box center [351, 167] width 703 height 334
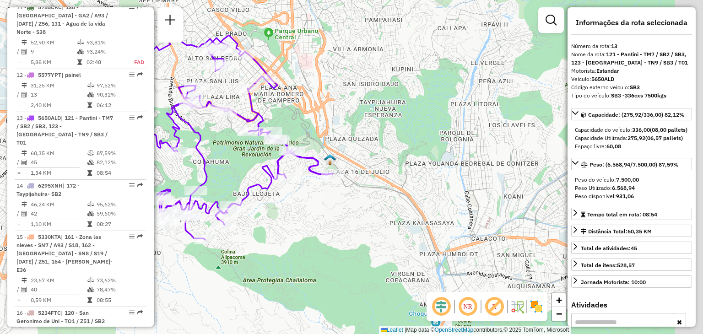
drag, startPoint x: 387, startPoint y: 146, endPoint x: 244, endPoint y: 111, distance: 147.0
click at [244, 111] on icon at bounding box center [207, 137] width 249 height 205
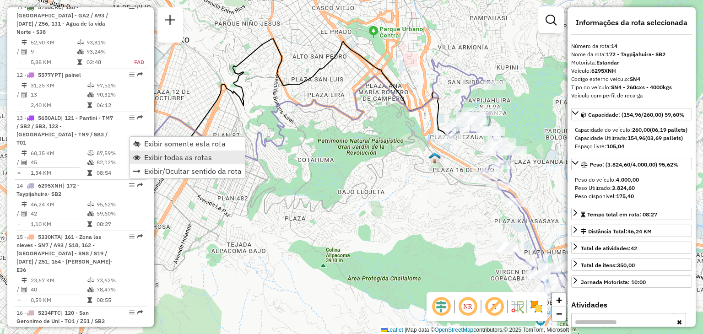
click at [196, 155] on span "Exibir todas as rotas" at bounding box center [178, 157] width 68 height 7
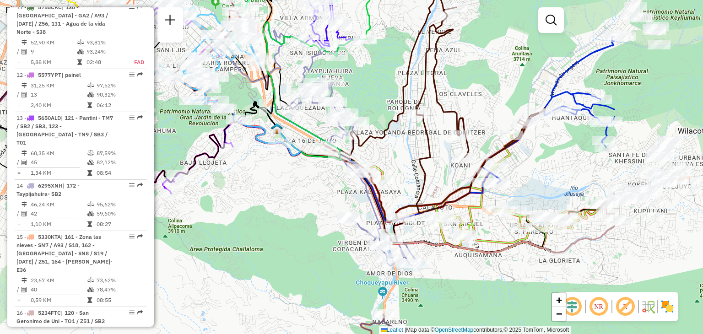
drag, startPoint x: 445, startPoint y: 185, endPoint x: 198, endPoint y: 145, distance: 250.0
click at [198, 145] on icon at bounding box center [204, 46] width 191 height 218
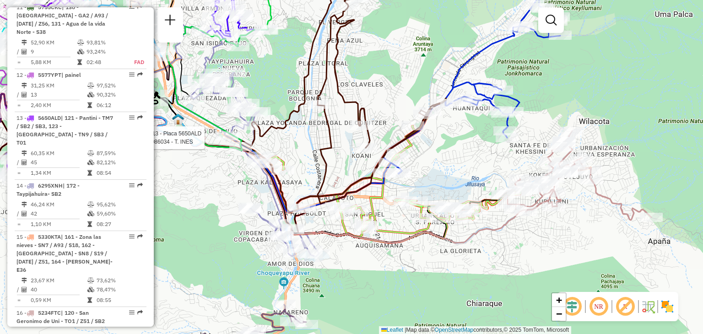
click at [427, 165] on div "Rota 13 - Placa 5650ALD 0000086034 - T. INES Janela de atendimento Grade de ate…" at bounding box center [351, 167] width 703 height 334
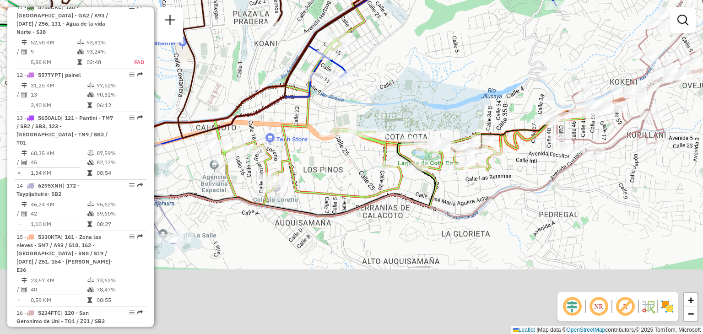
drag, startPoint x: 449, startPoint y: 204, endPoint x: 417, endPoint y: 98, distance: 109.9
click at [417, 98] on div "Janela de atendimento Grade de atendimento Capacidade Transportadoras Veículos …" at bounding box center [351, 167] width 703 height 334
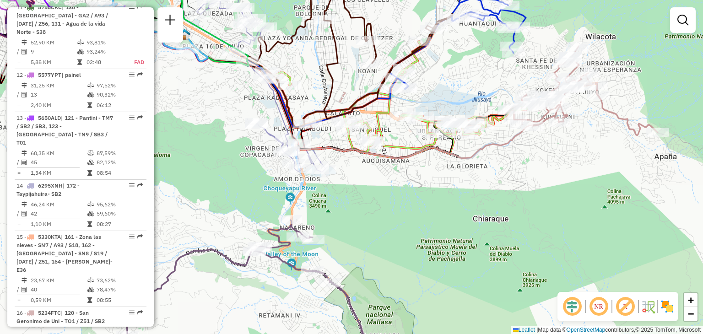
click at [433, 97] on div "Janela de atendimento Grade de atendimento Capacidade Transportadoras Veículos …" at bounding box center [351, 167] width 703 height 334
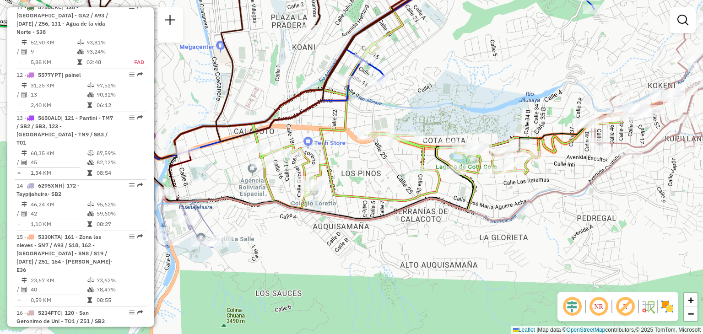
click at [324, 165] on icon at bounding box center [376, 88] width 596 height 242
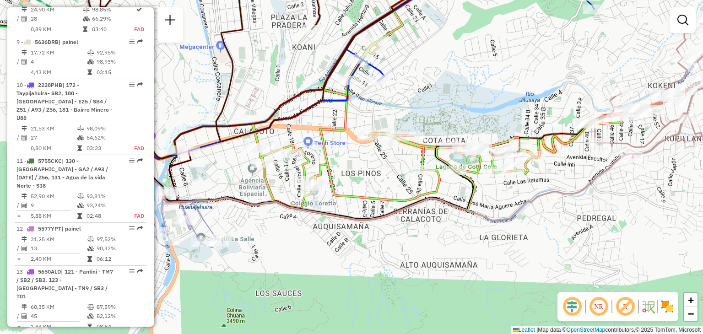
click at [324, 165] on icon at bounding box center [376, 88] width 596 height 242
select select "**********"
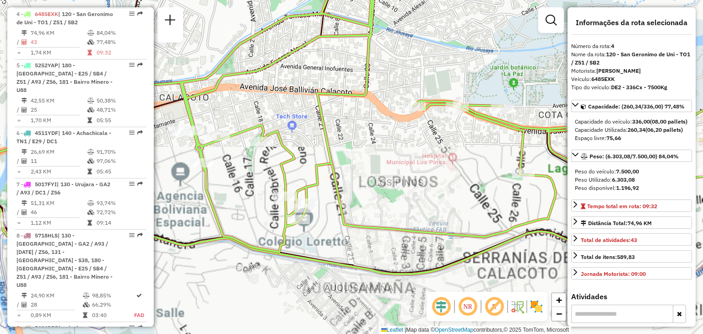
scroll to position [479, 0]
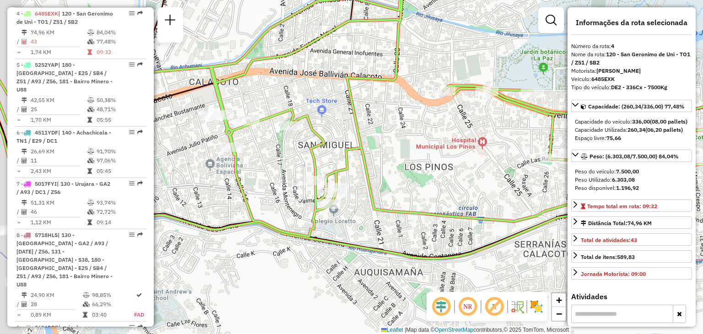
drag, startPoint x: 290, startPoint y: 171, endPoint x: 323, endPoint y: 152, distance: 37.9
click at [323, 152] on div "Janela de atendimento Grade de atendimento Capacidade Transportadoras Veículos …" at bounding box center [351, 167] width 703 height 334
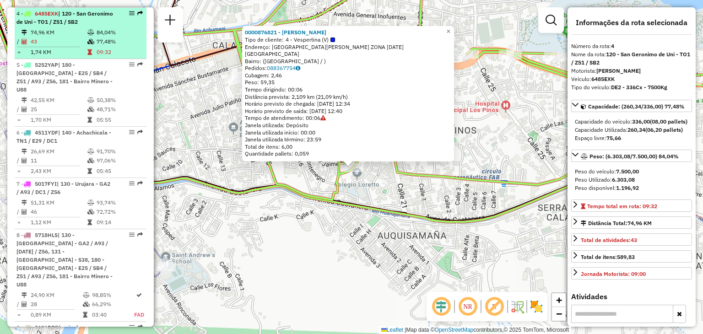
click at [98, 43] on td "77,48%" at bounding box center [119, 41] width 46 height 9
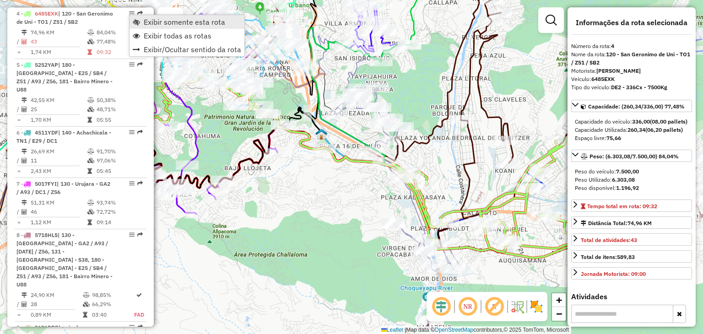
click at [188, 21] on span "Exibir somente esta rota" at bounding box center [184, 21] width 81 height 7
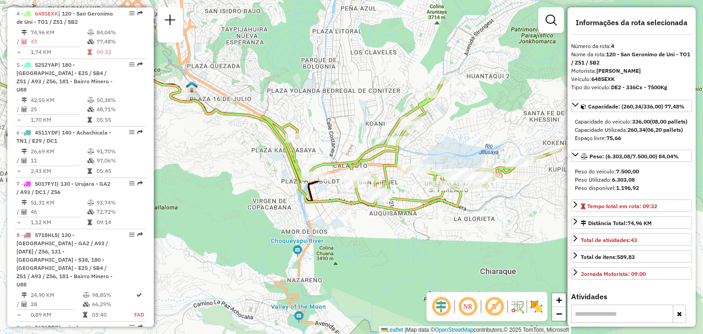
drag, startPoint x: 477, startPoint y: 168, endPoint x: 332, endPoint y: 120, distance: 152.6
click at [332, 120] on div "Janela de atendimento Grade de atendimento Capacidade Transportadoras Veículos …" at bounding box center [351, 167] width 703 height 334
